Goal: Task Accomplishment & Management: Manage account settings

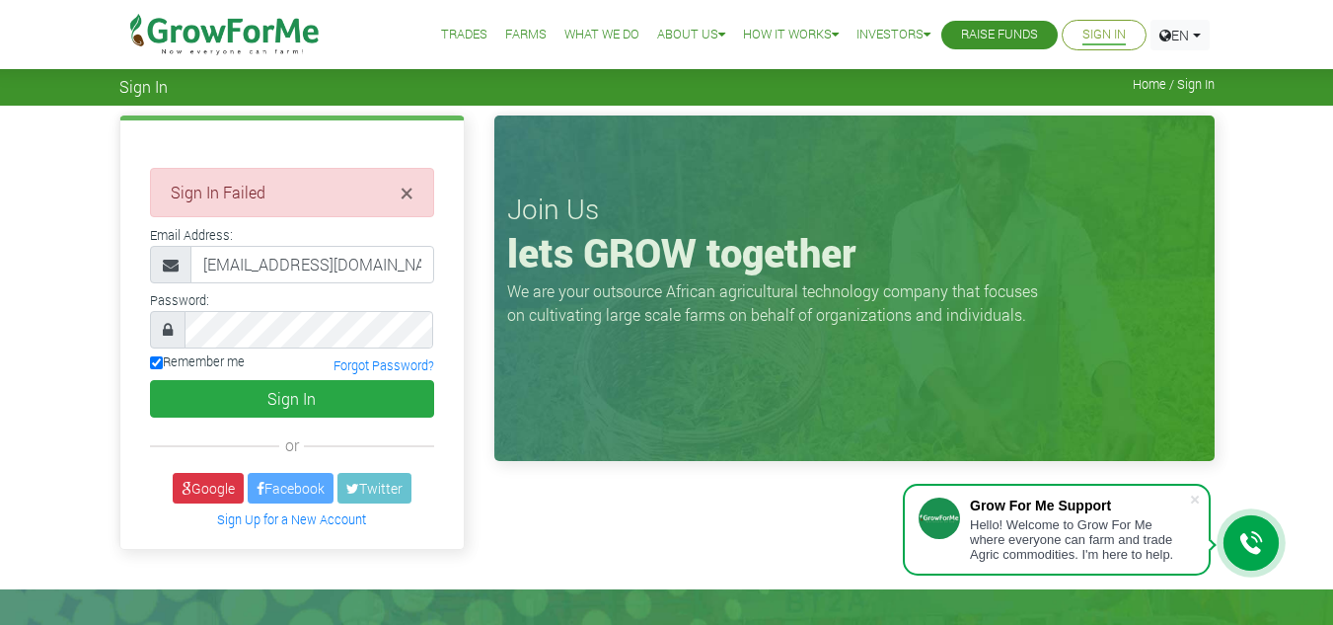
click at [125, 296] on div "× Sign In Failed Email Address:" at bounding box center [291, 333] width 343 height 427
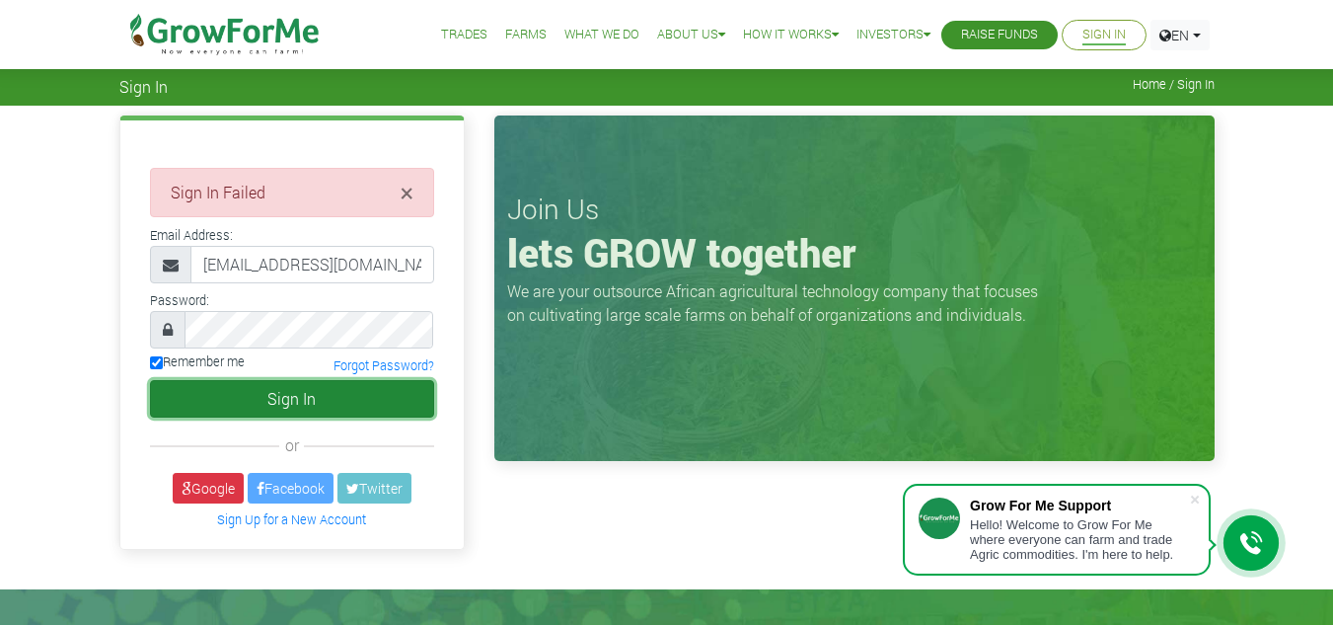
click at [198, 389] on button "Sign In" at bounding box center [292, 398] width 284 height 37
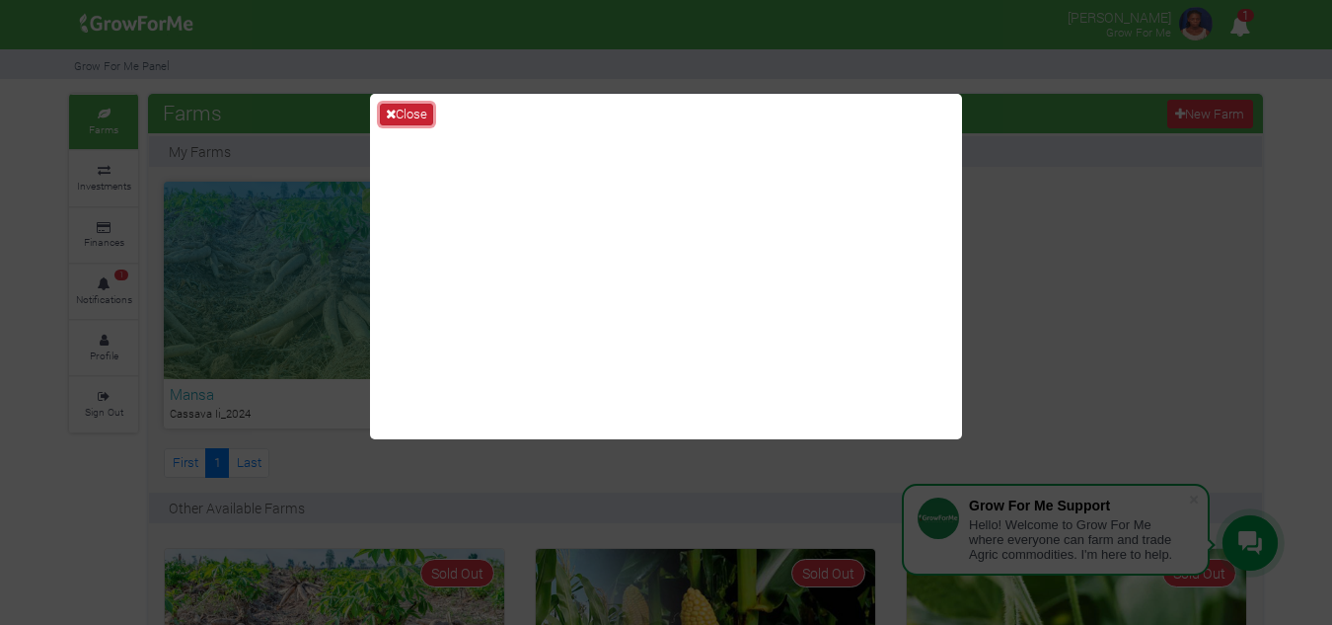
click at [406, 110] on button "Close" at bounding box center [406, 115] width 53 height 22
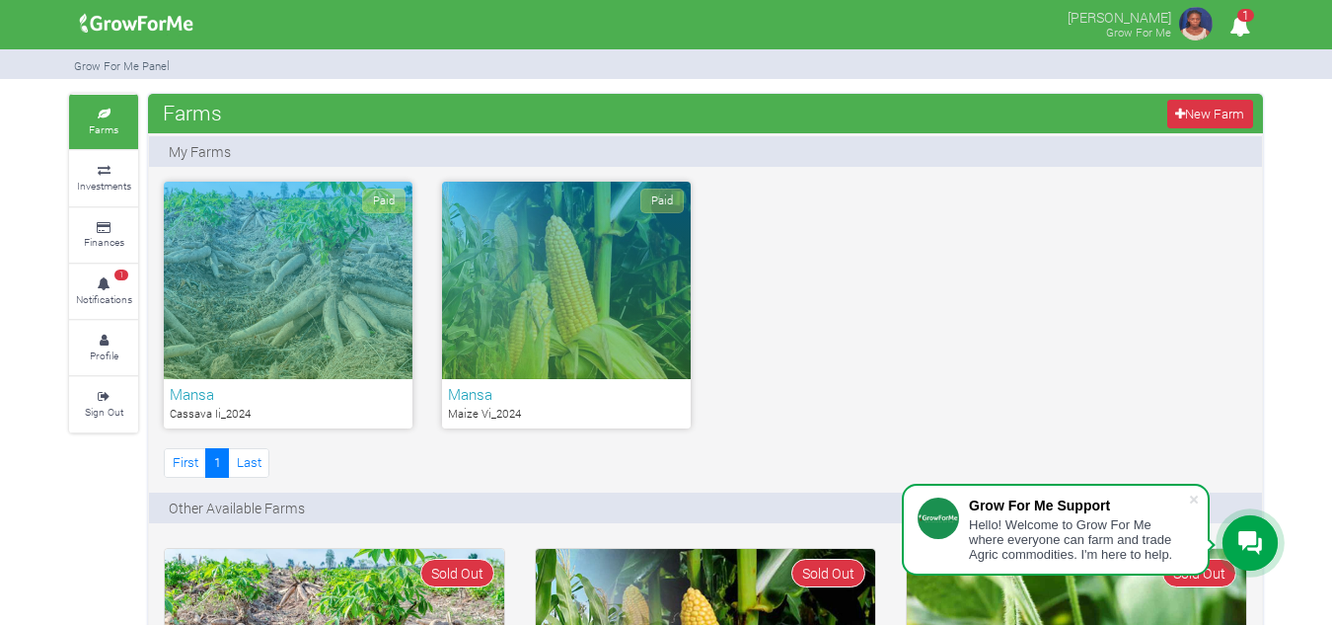
click at [657, 308] on div "Paid" at bounding box center [566, 280] width 249 height 197
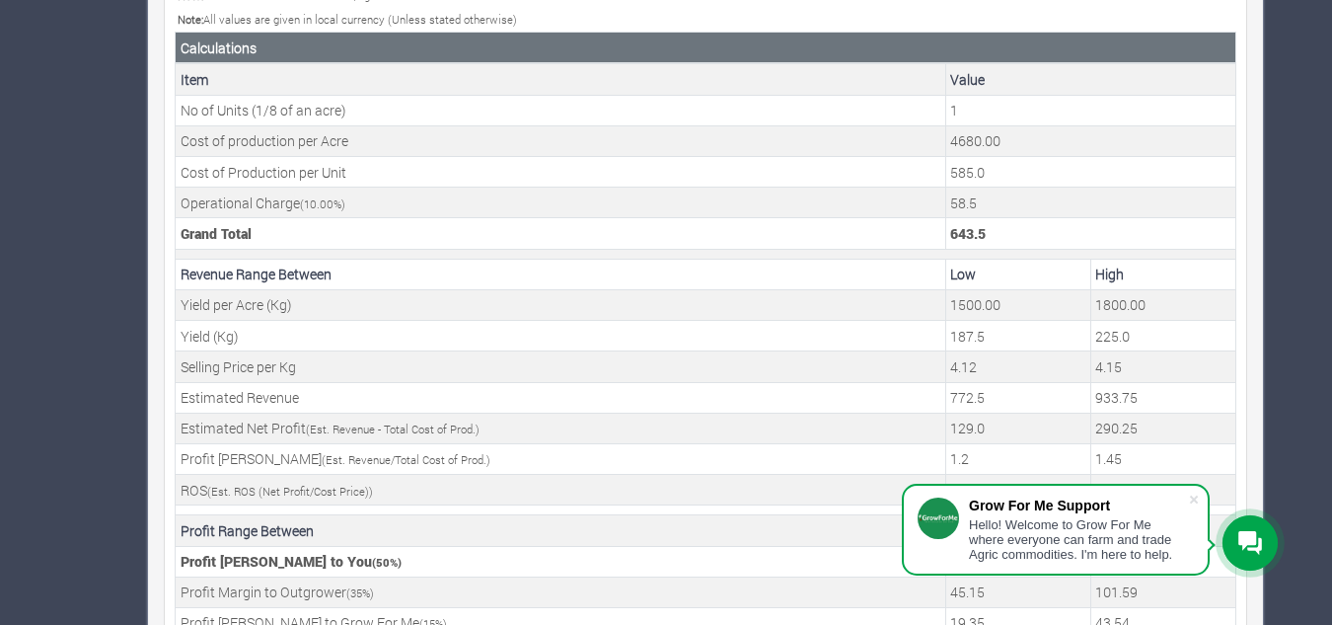
scroll to position [809, 0]
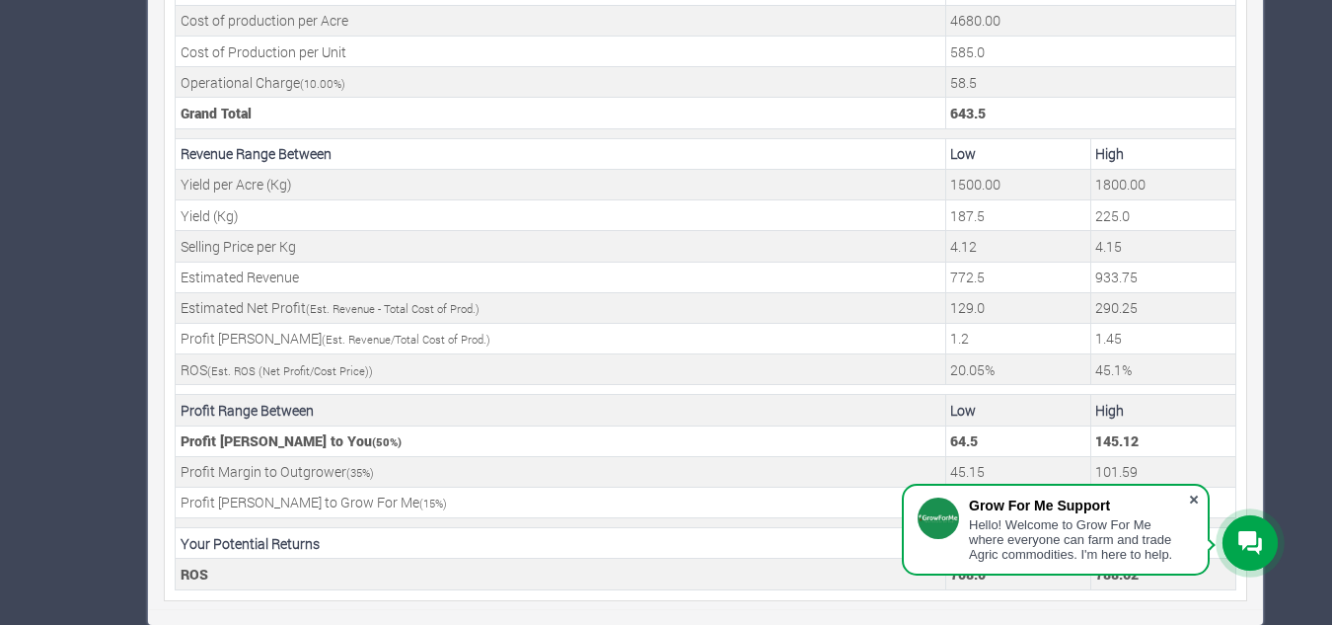
click at [1193, 495] on span at bounding box center [1194, 499] width 20 height 20
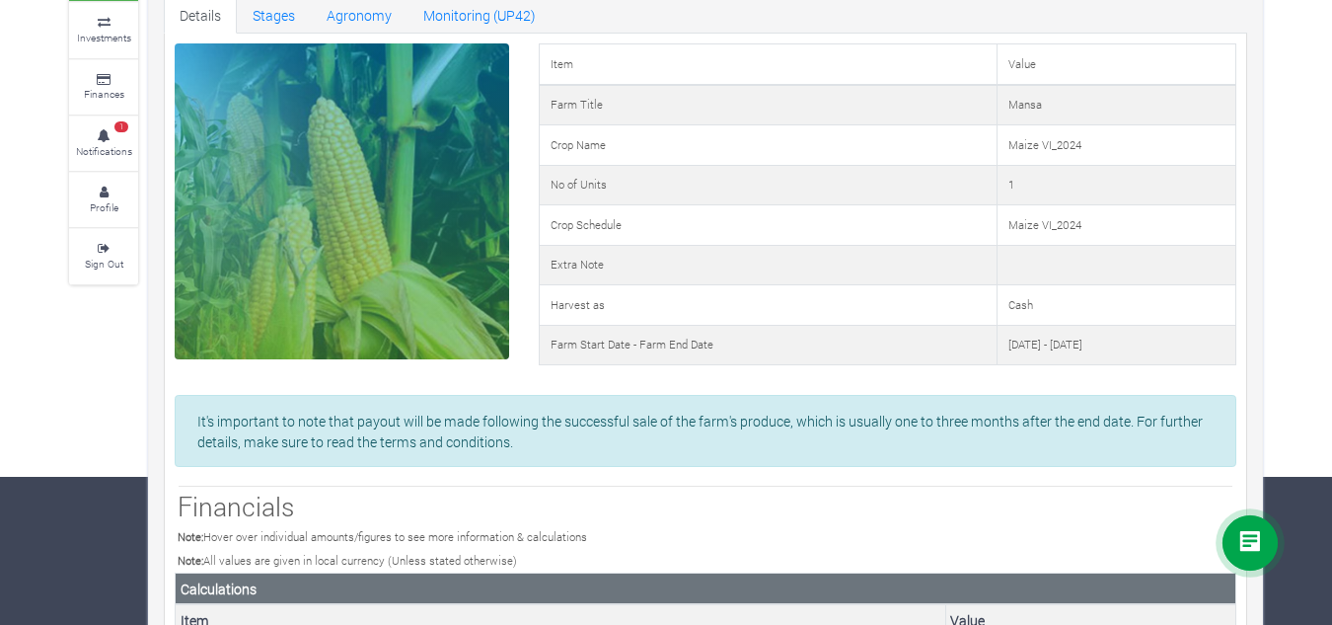
scroll to position [0, 0]
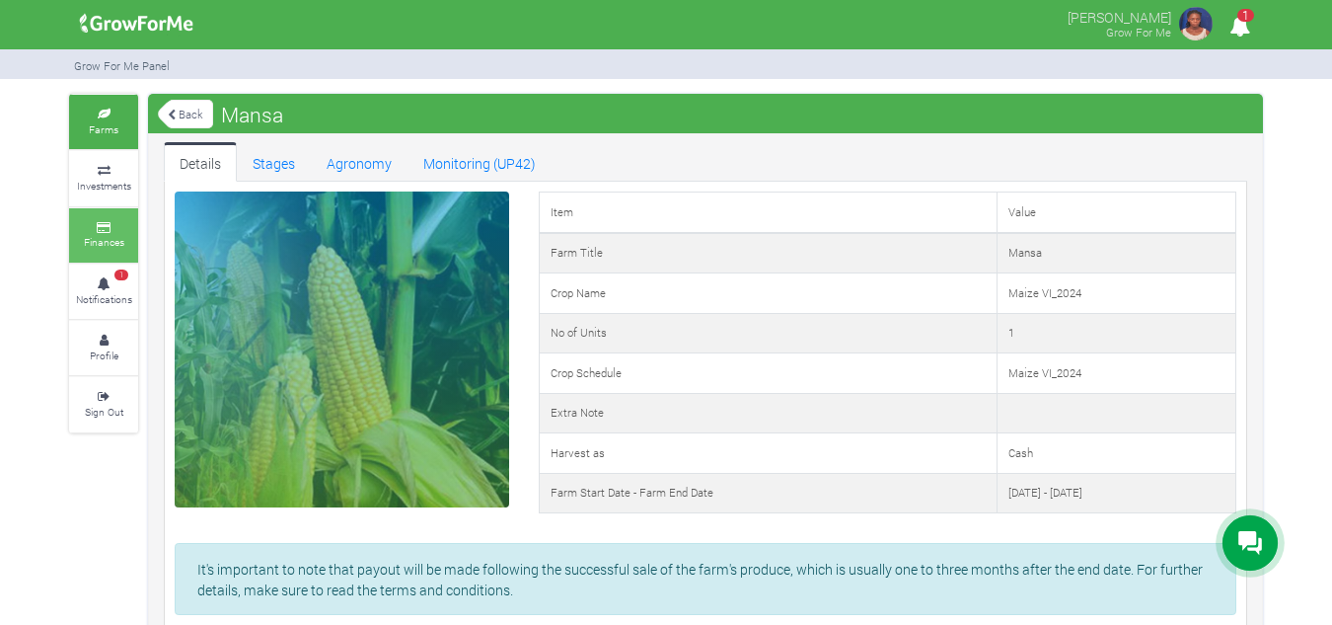
click at [131, 224] on icon at bounding box center [103, 228] width 59 height 10
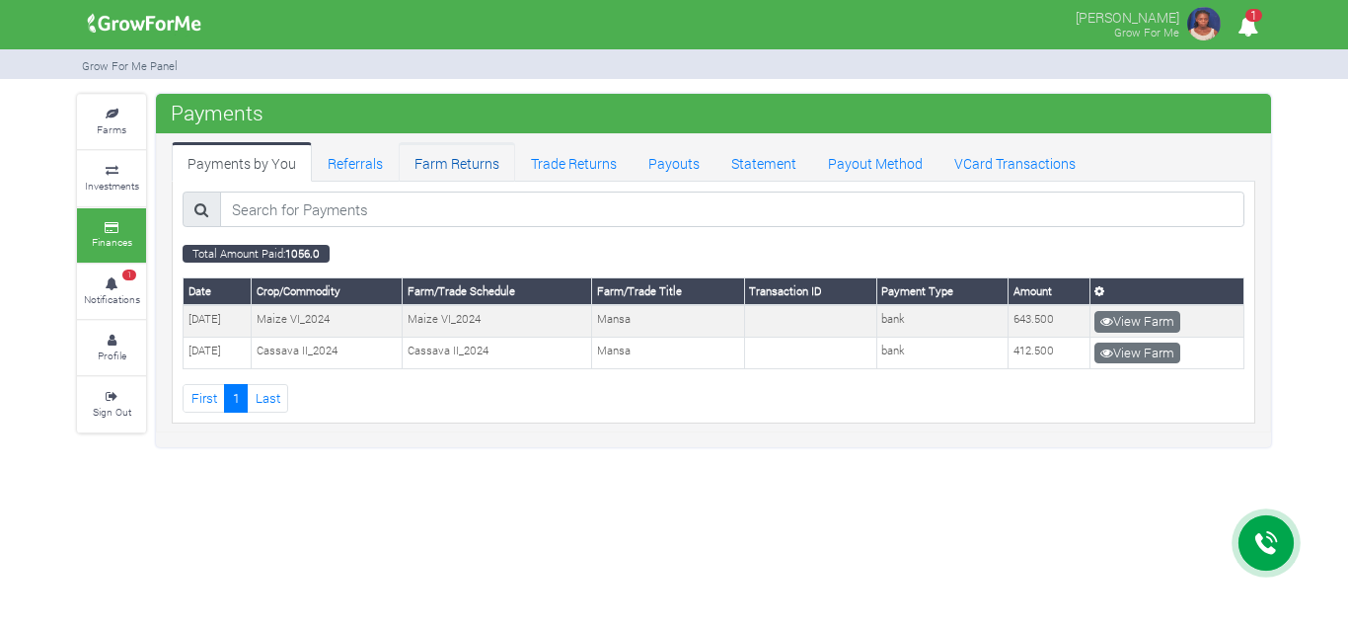
click at [456, 170] on link "Farm Returns" at bounding box center [457, 161] width 116 height 39
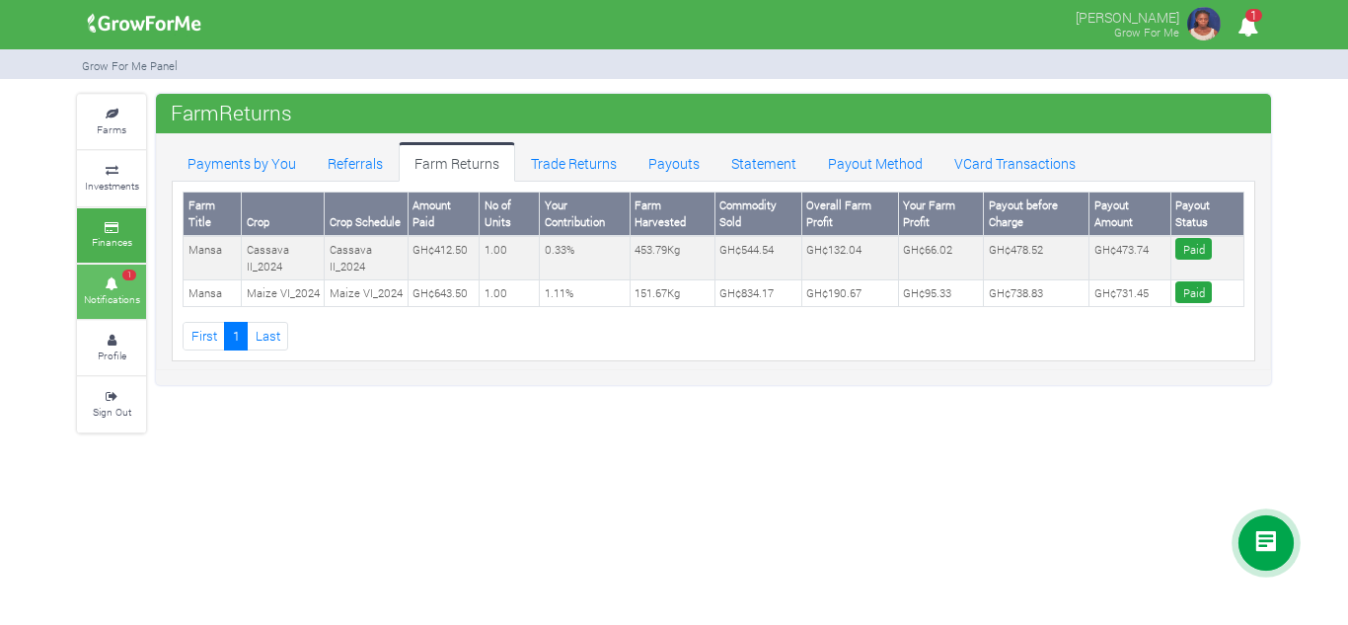
click at [118, 284] on icon at bounding box center [111, 284] width 59 height 10
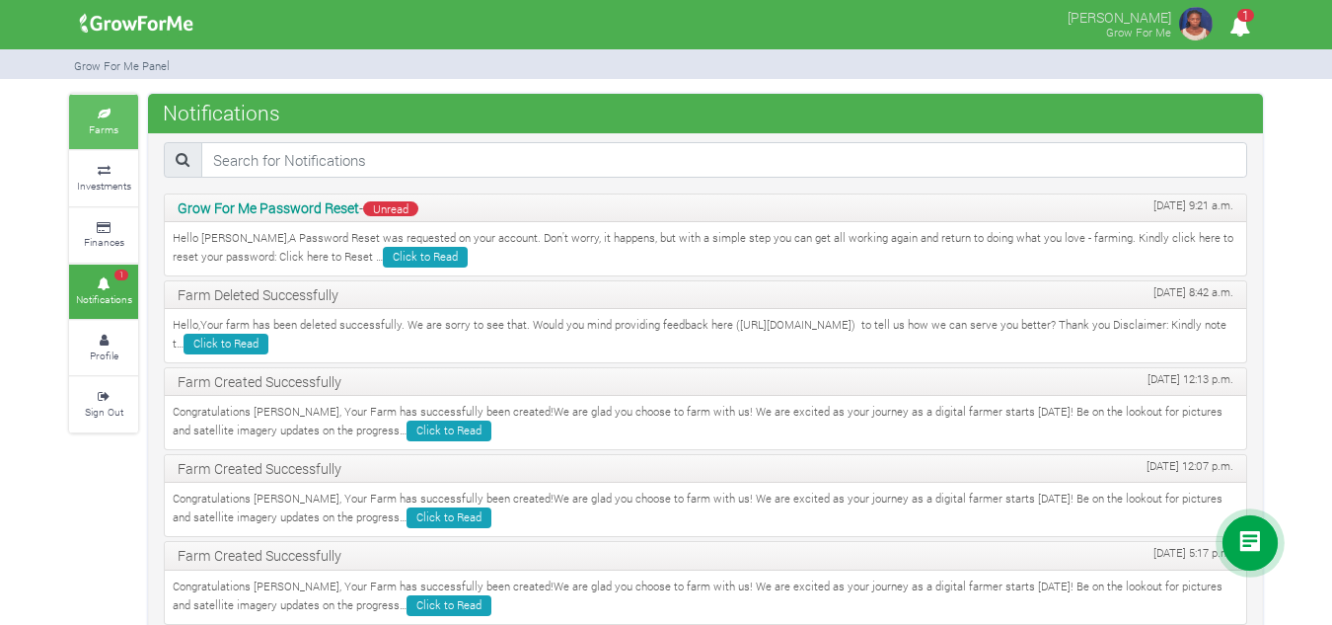
click at [117, 128] on small "Farms" at bounding box center [104, 129] width 30 height 14
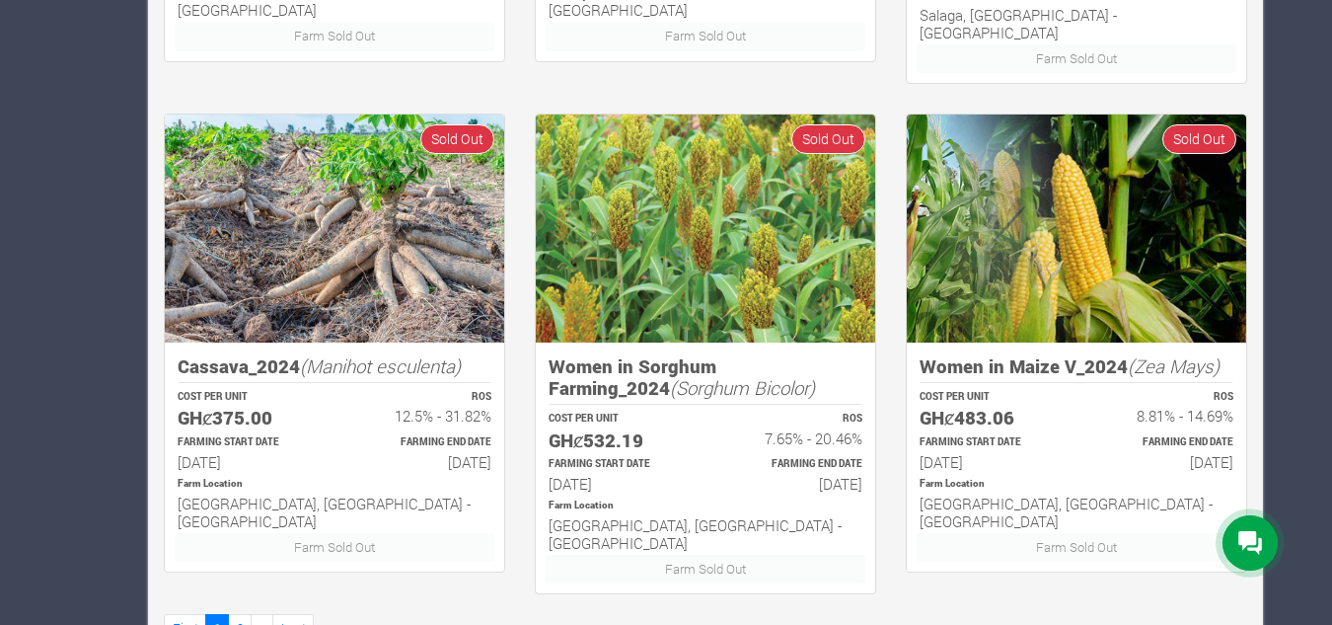
scroll to position [1464, 0]
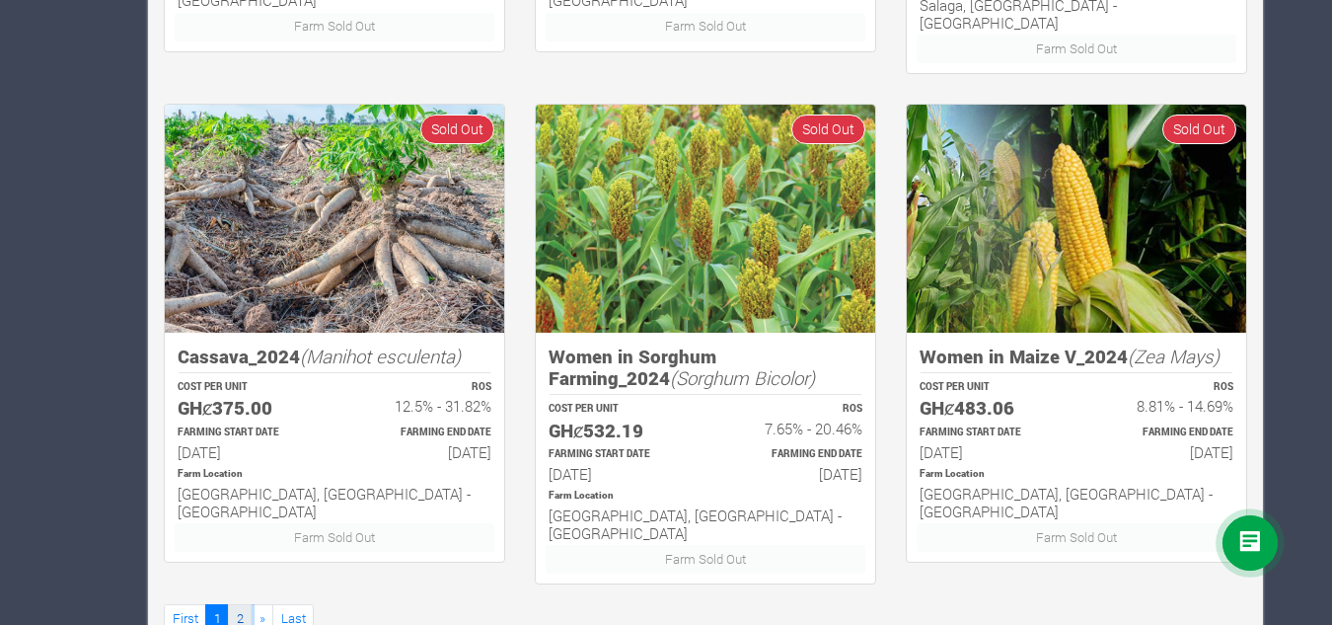
click at [234, 604] on link "2" at bounding box center [240, 618] width 24 height 29
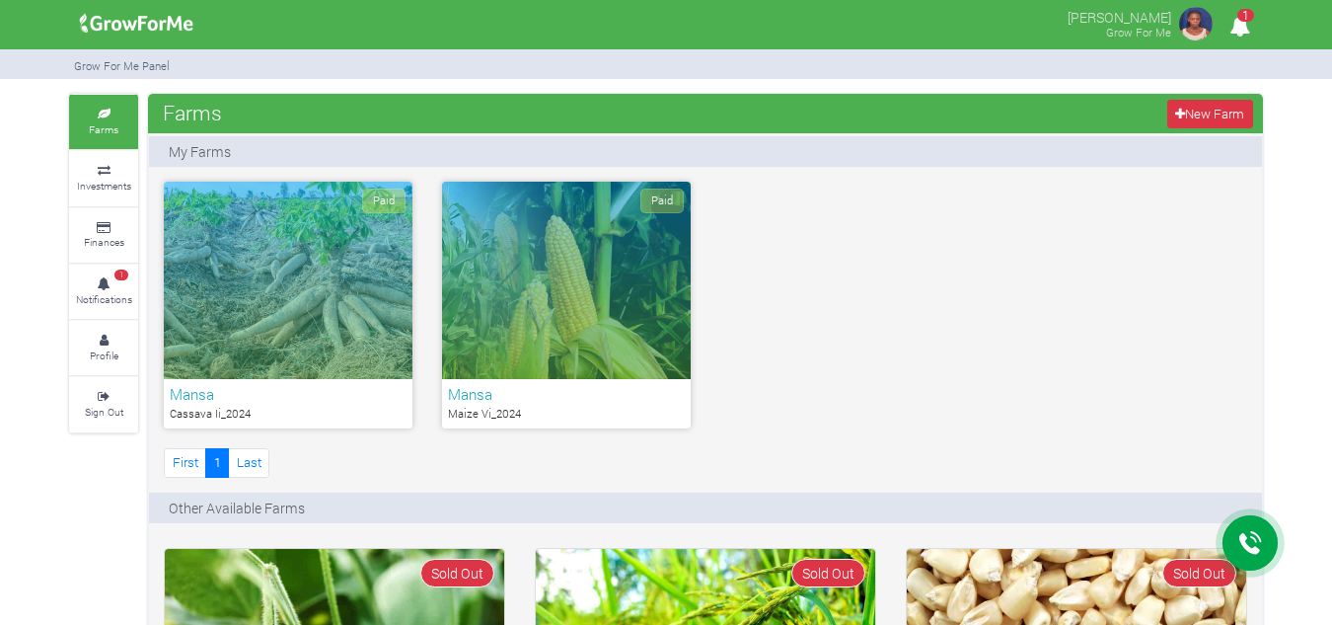
click at [1234, 27] on icon "1" at bounding box center [1239, 26] width 38 height 44
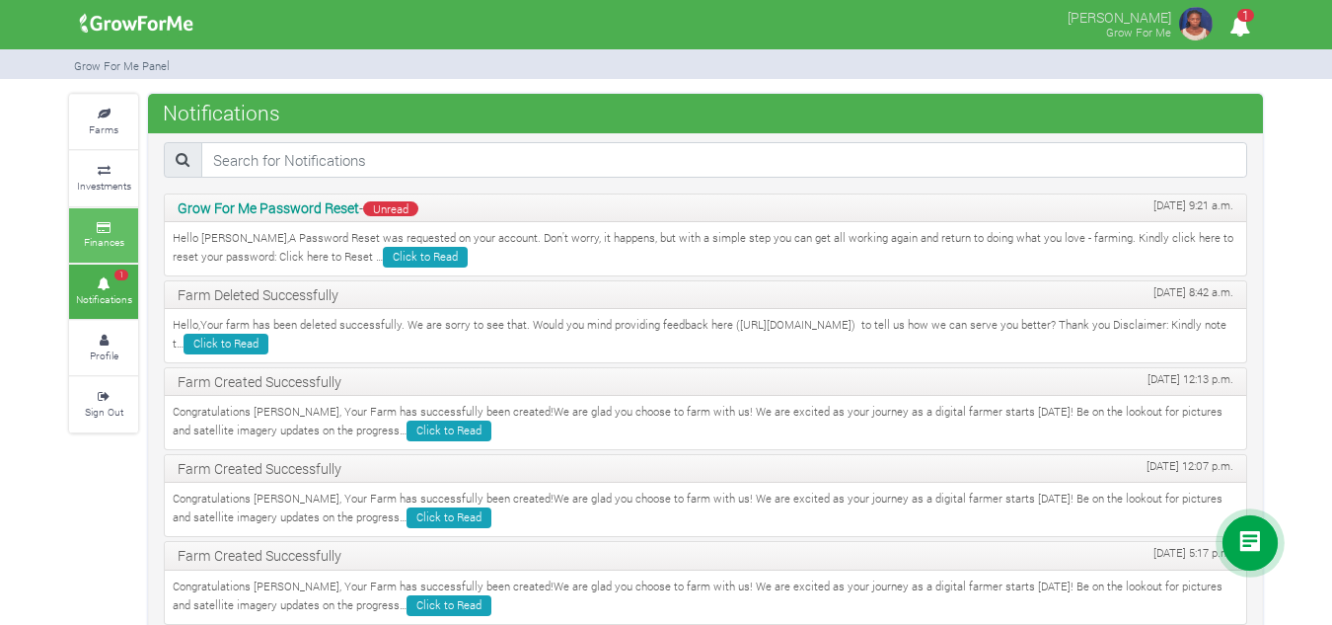
click at [101, 233] on link "Finances" at bounding box center [103, 235] width 69 height 54
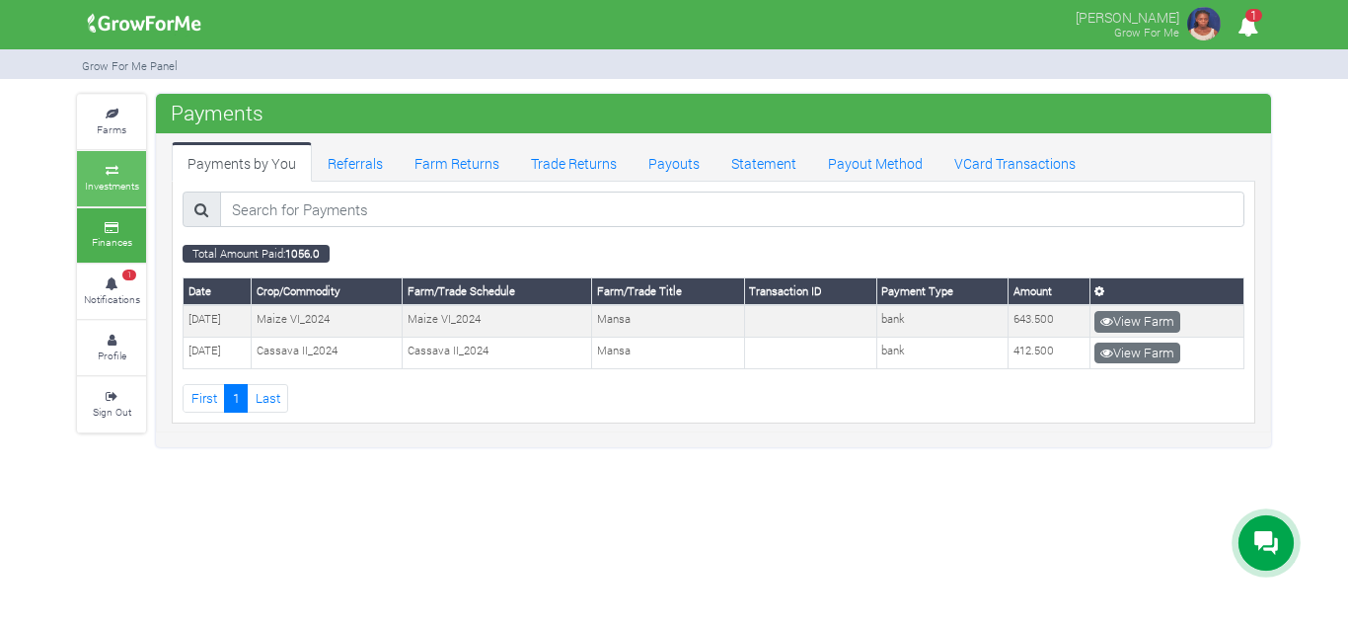
click at [111, 172] on icon at bounding box center [111, 171] width 59 height 10
